Goal: Find specific fact: Find specific fact

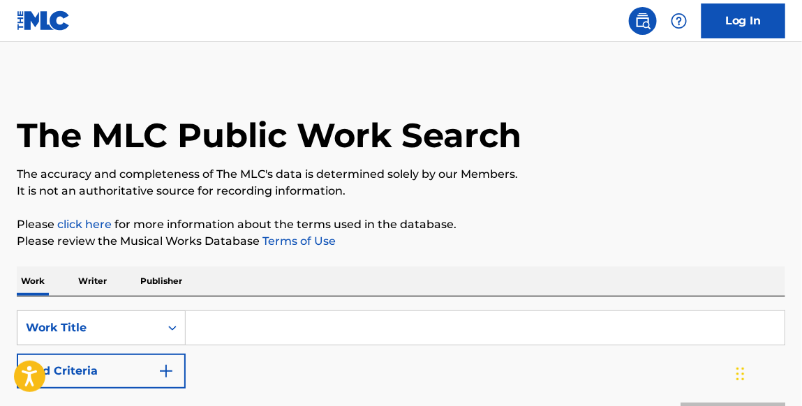
click at [204, 327] on input "Search Form" at bounding box center [485, 327] width 599 height 33
type input "rain on me"
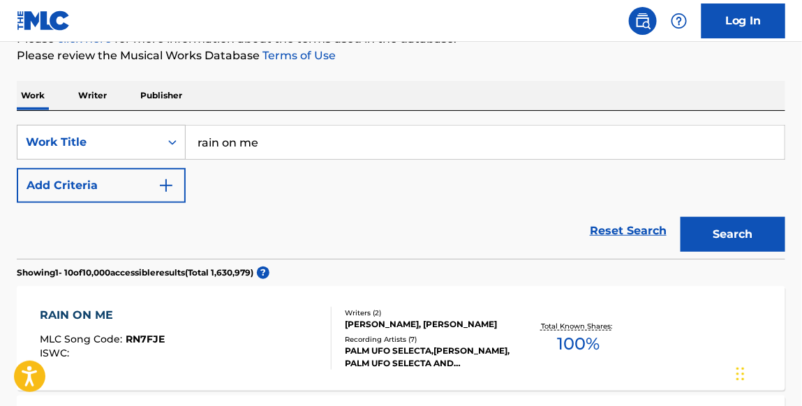
scroll to position [181, 0]
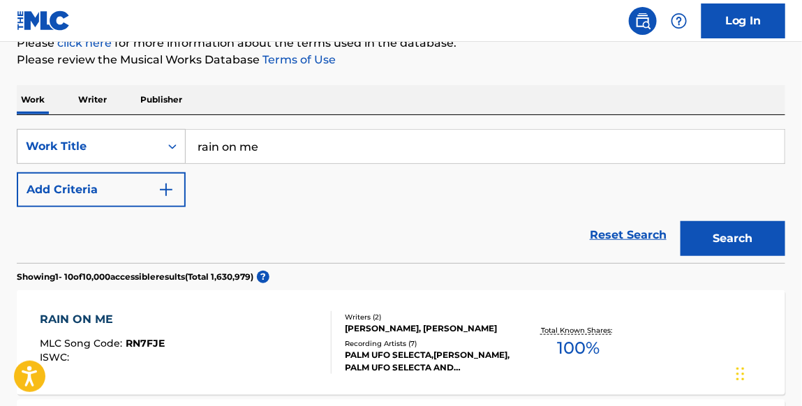
click at [170, 186] on img "Search Form" at bounding box center [166, 189] width 17 height 17
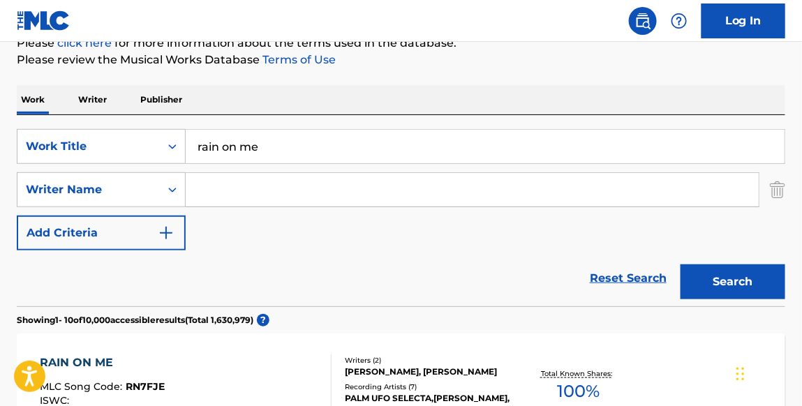
click at [209, 195] on input "Search Form" at bounding box center [472, 189] width 573 height 33
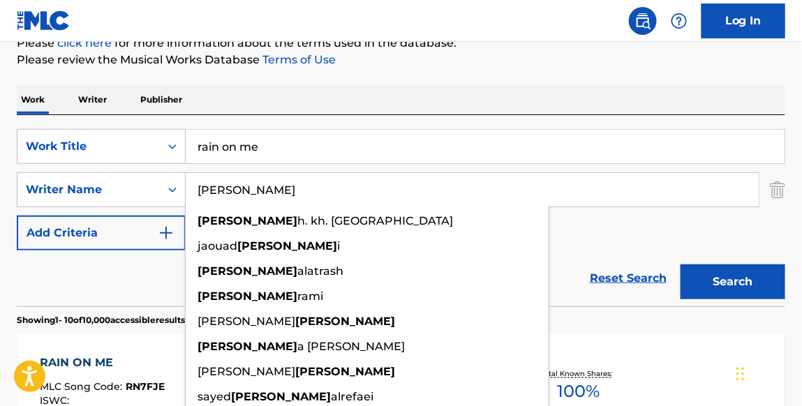
type input "[PERSON_NAME]"
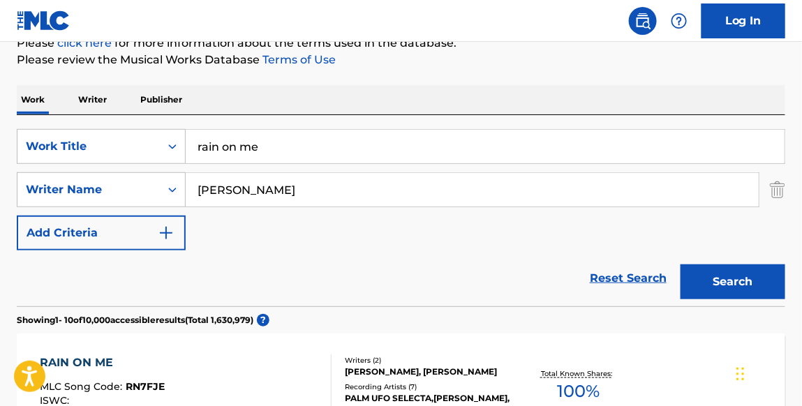
click at [17, 216] on button "Add Criteria" at bounding box center [101, 233] width 169 height 35
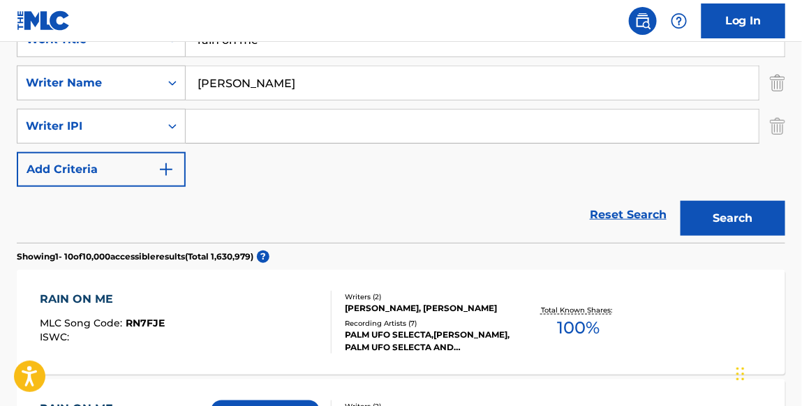
scroll to position [292, 0]
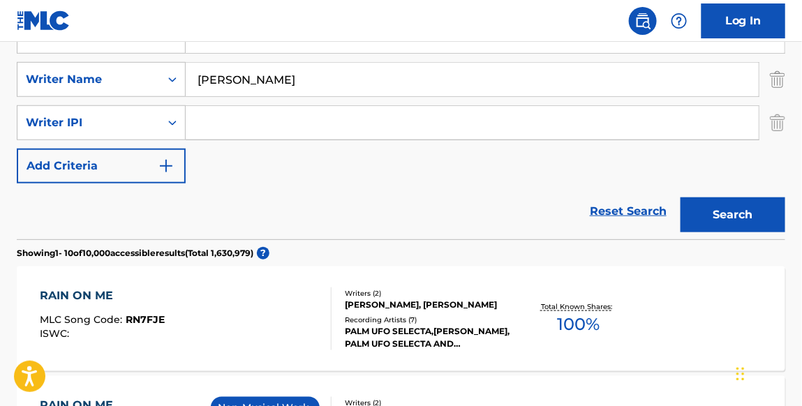
click at [710, 210] on button "Search" at bounding box center [732, 214] width 105 height 35
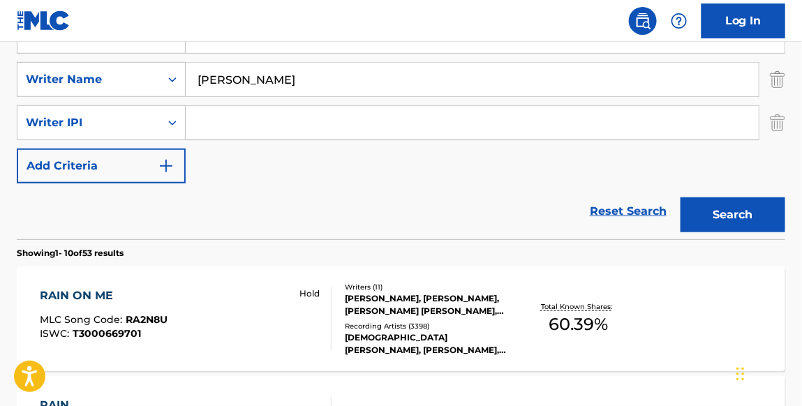
click at [93, 290] on div "RAIN ON ME" at bounding box center [104, 295] width 128 height 17
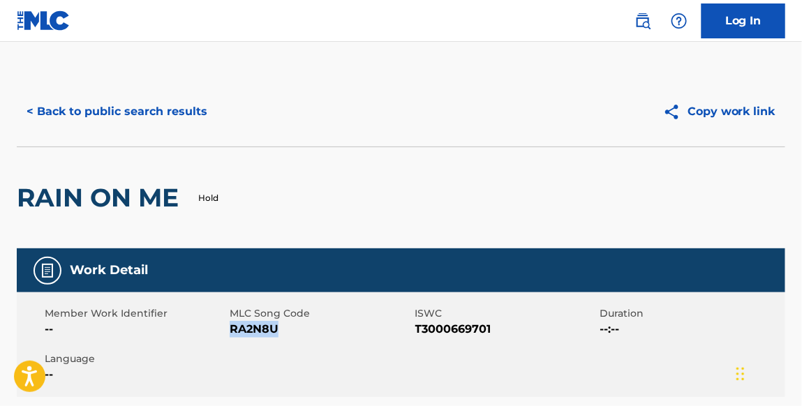
drag, startPoint x: 278, startPoint y: 326, endPoint x: 232, endPoint y: 324, distance: 46.8
click at [232, 324] on span "RA2N8U" at bounding box center [320, 329] width 181 height 17
copy span "RA2N8U"
